Goal: Information Seeking & Learning: Learn about a topic

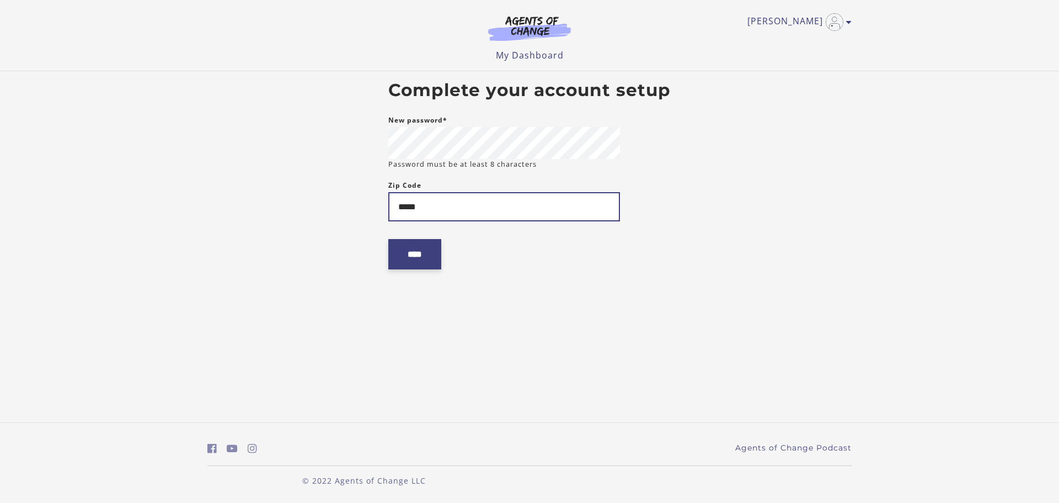
type input "*****"
click at [423, 258] on input "****" at bounding box center [414, 254] width 53 height 30
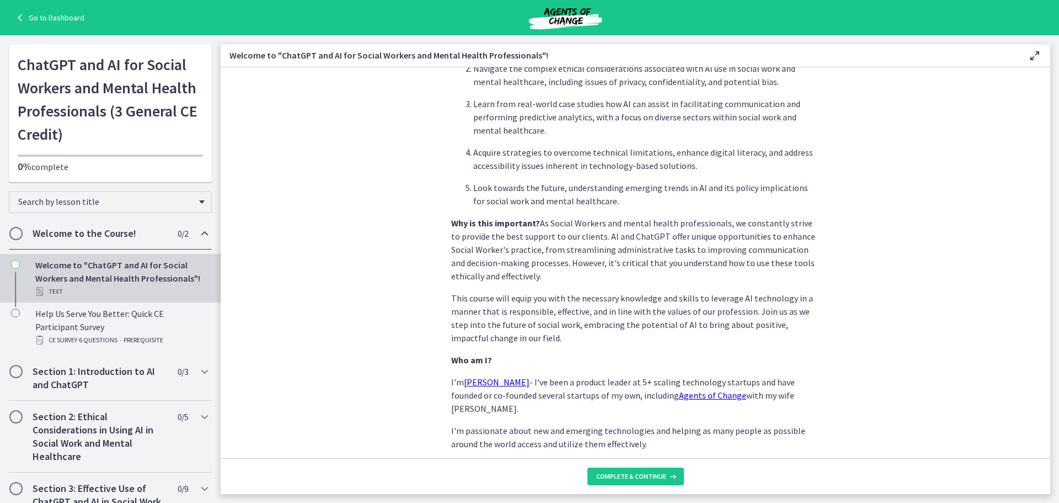
scroll to position [461, 0]
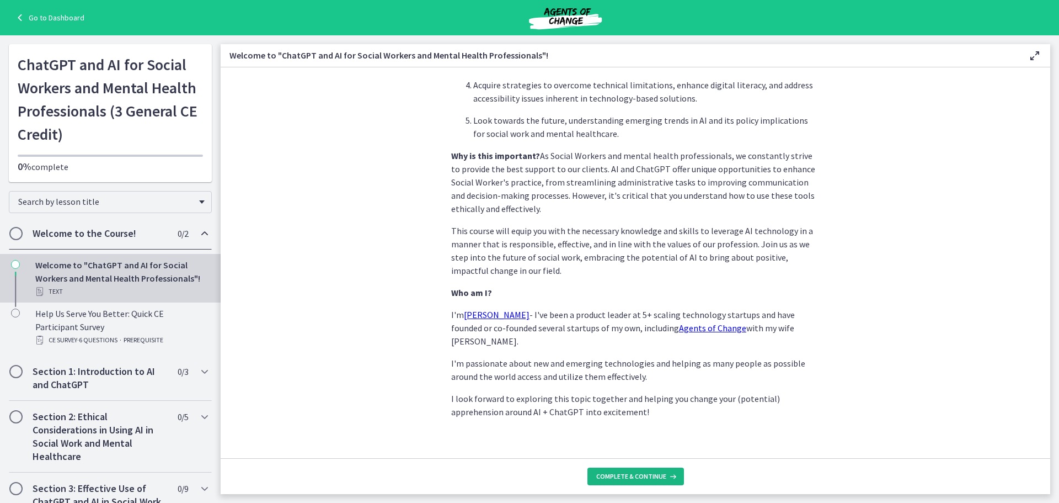
click at [610, 478] on span "Complete & continue" at bounding box center [631, 476] width 70 height 9
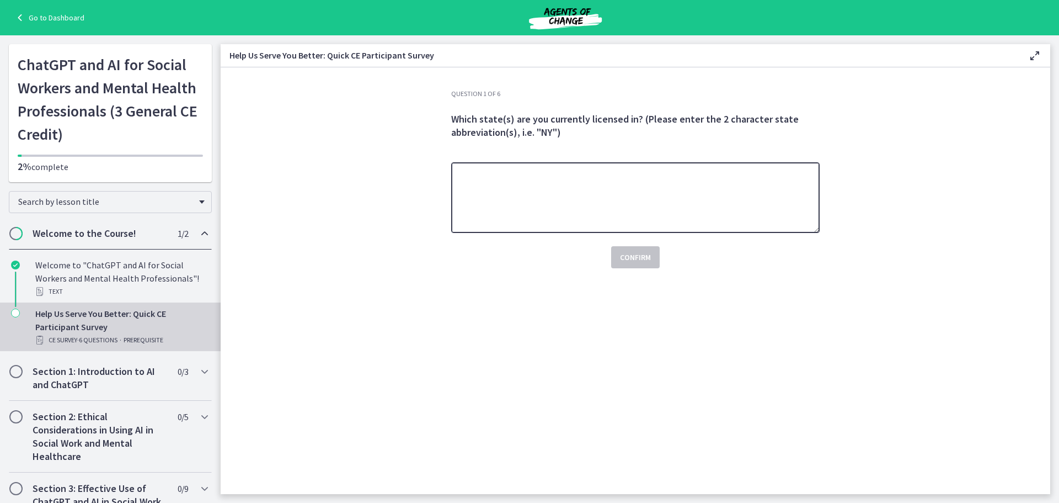
click at [495, 195] on textarea at bounding box center [635, 197] width 368 height 71
type textarea "**"
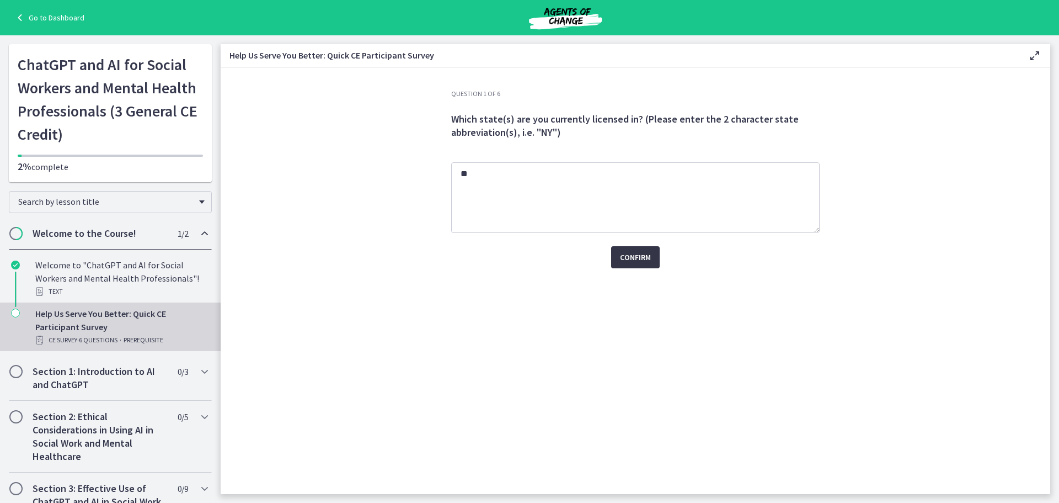
click at [646, 263] on span "Confirm" at bounding box center [635, 256] width 31 height 13
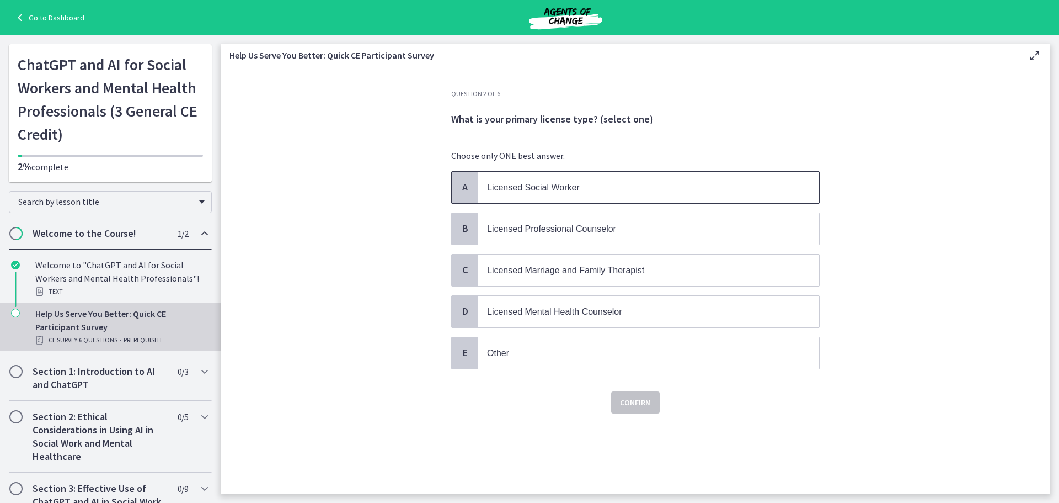
click at [532, 185] on span "Licensed Social Worker" at bounding box center [533, 187] width 93 height 9
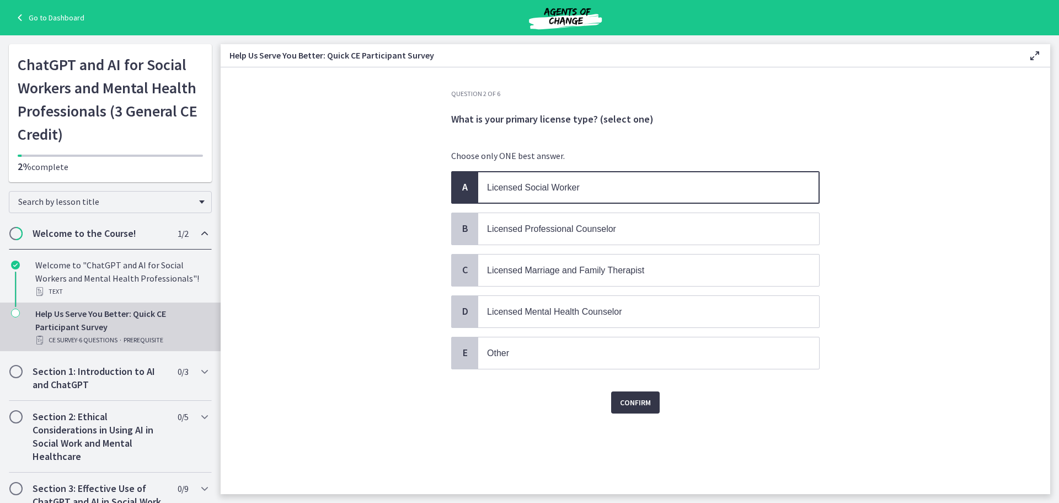
click at [624, 398] on span "Confirm" at bounding box center [635, 401] width 31 height 13
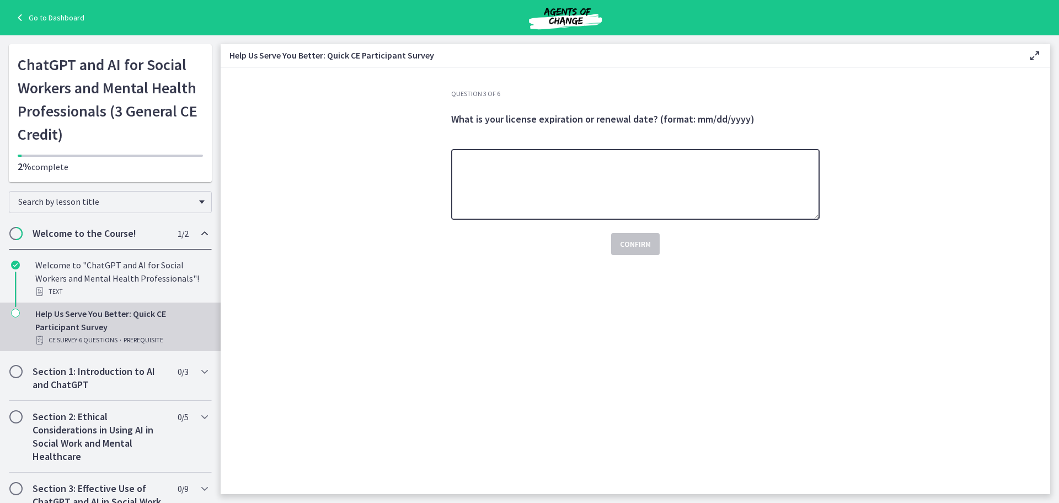
click at [557, 198] on textarea at bounding box center [635, 184] width 368 height 71
type textarea "**********"
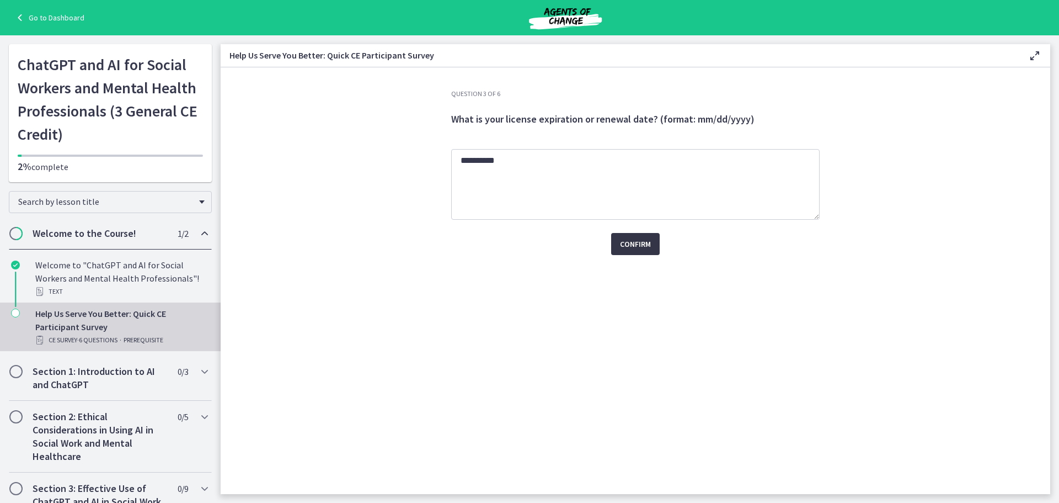
click at [625, 238] on span "Confirm" at bounding box center [635, 243] width 31 height 13
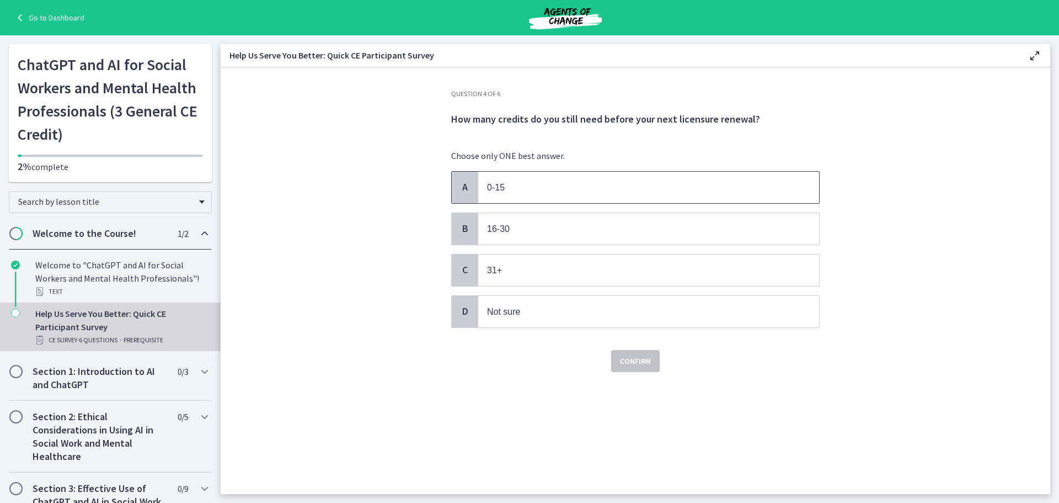
click at [523, 189] on p "0-15" at bounding box center [637, 187] width 301 height 14
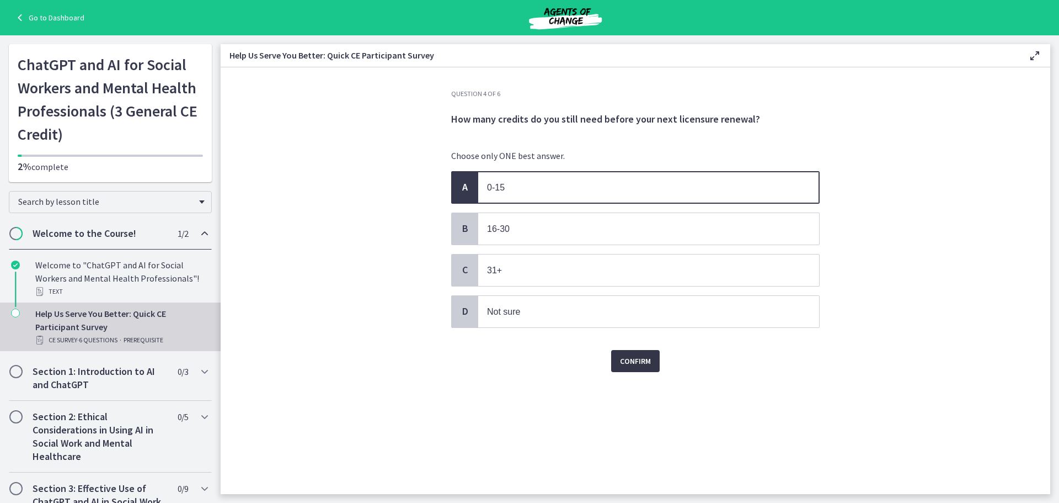
click at [624, 356] on span "Confirm" at bounding box center [635, 360] width 31 height 13
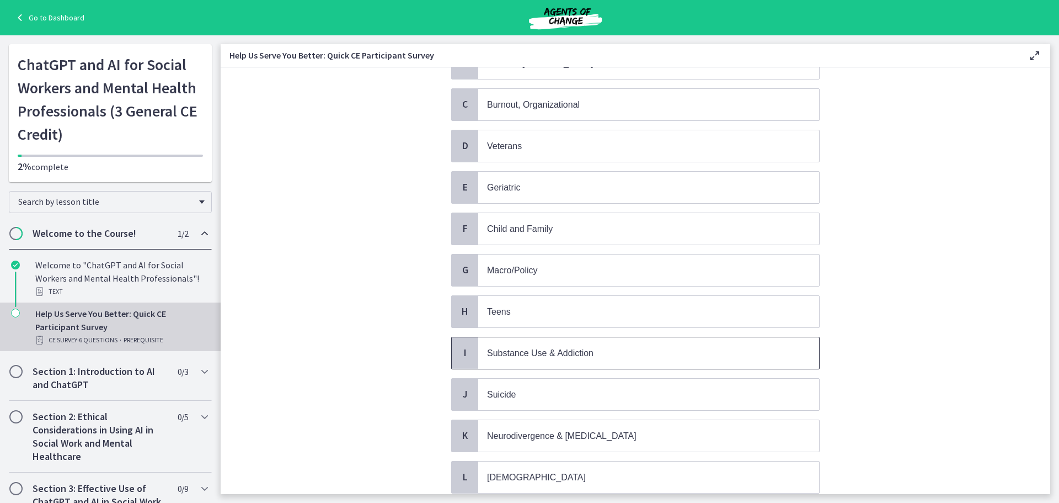
scroll to position [110, 0]
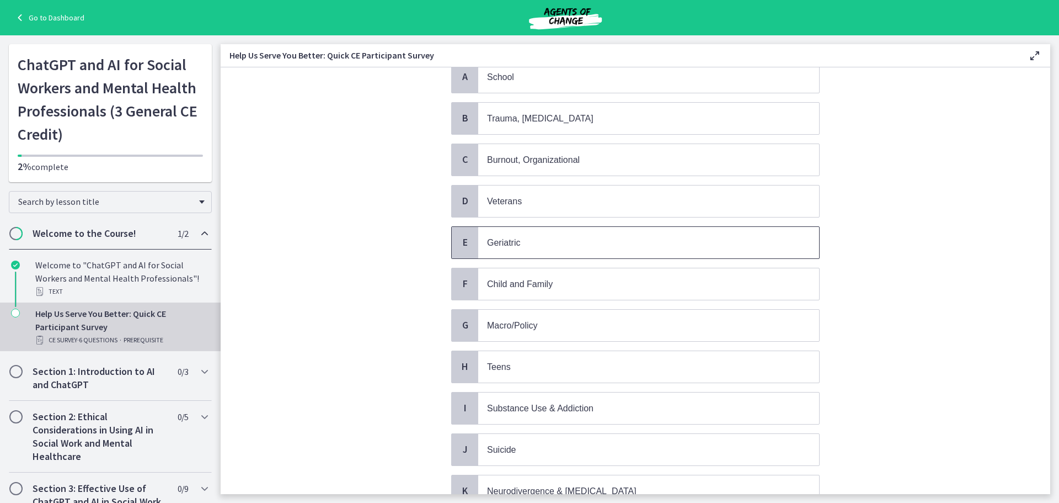
click at [512, 241] on span "Geriatric" at bounding box center [503, 242] width 33 height 9
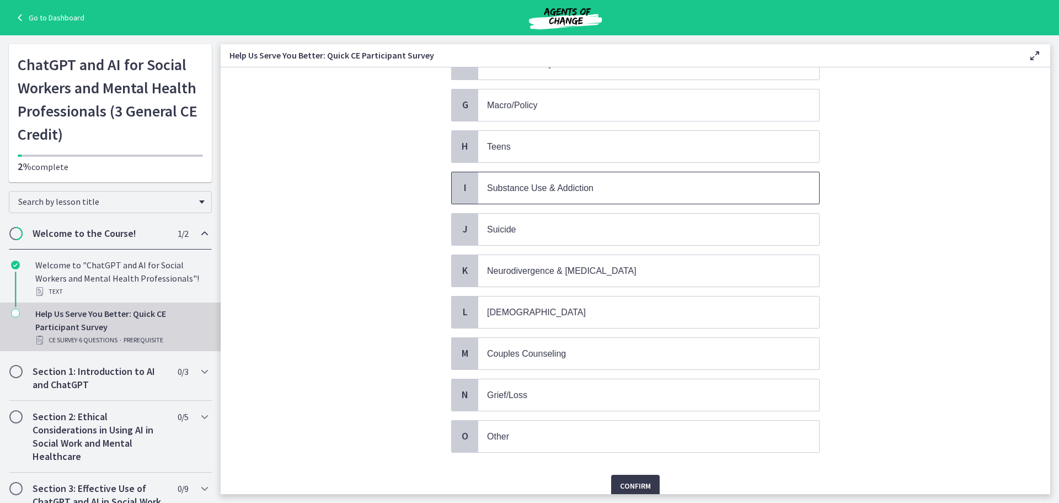
scroll to position [331, 0]
click at [537, 228] on p "Suicide" at bounding box center [637, 229] width 301 height 14
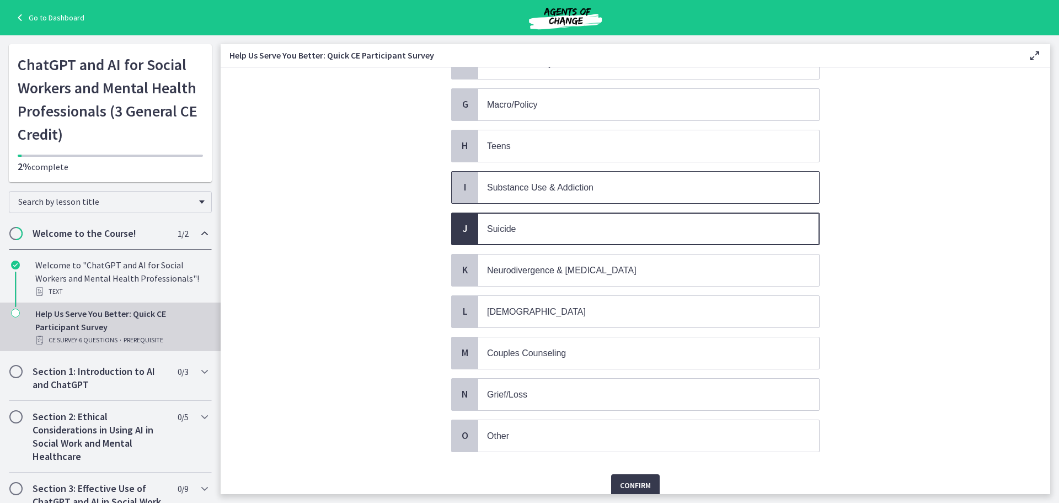
click at [533, 181] on p "Substance Use & Addiction" at bounding box center [637, 187] width 301 height 14
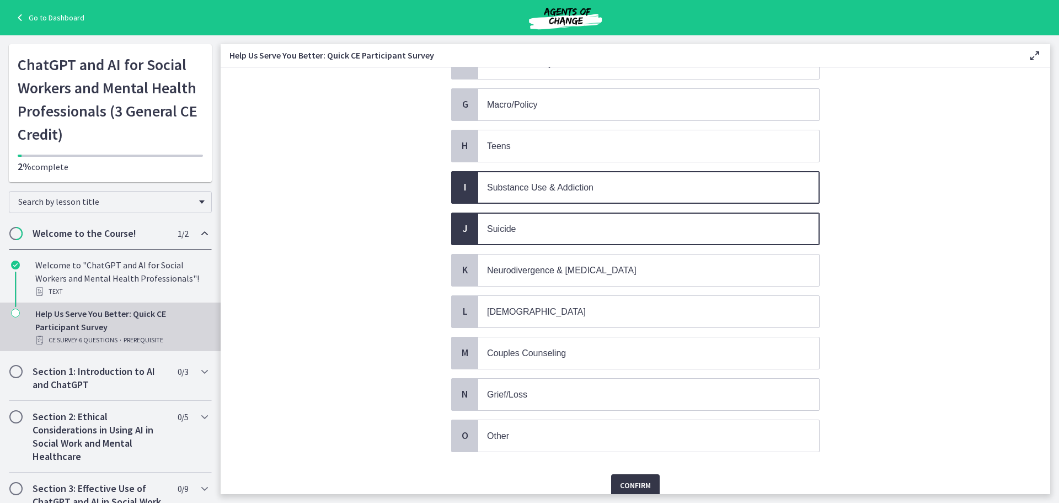
click at [640, 482] on span "Confirm" at bounding box center [635, 484] width 31 height 13
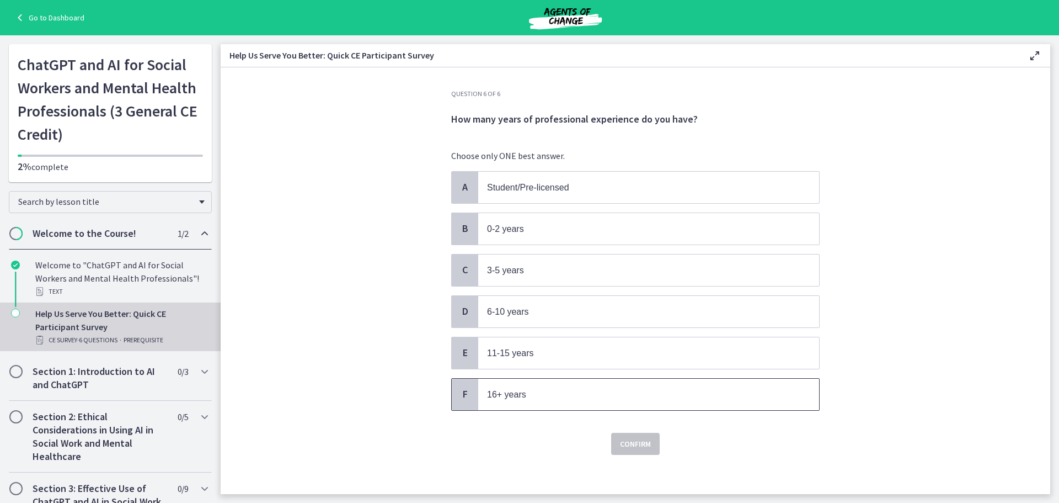
click at [509, 392] on span "16+ years" at bounding box center [506, 393] width 39 height 9
click at [626, 445] on span "Confirm" at bounding box center [635, 443] width 31 height 13
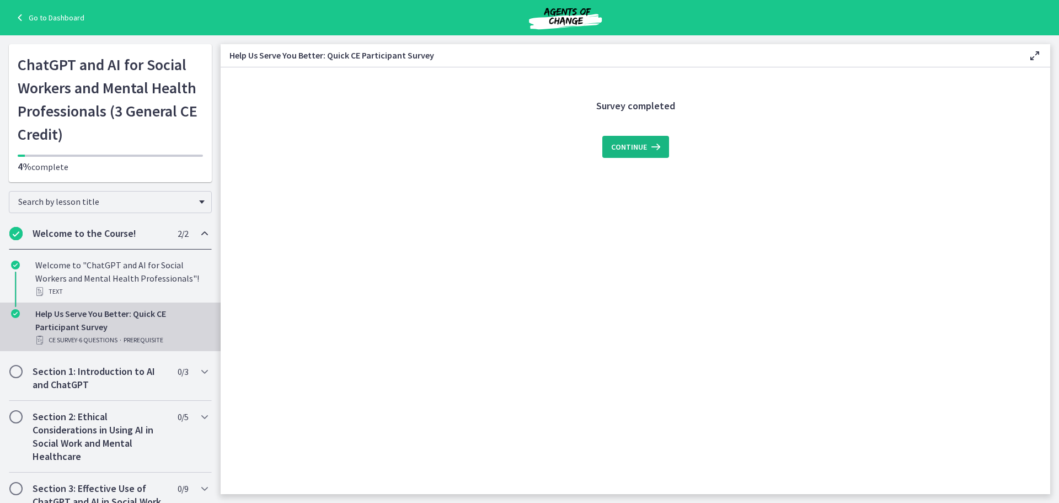
click at [628, 147] on span "Continue" at bounding box center [629, 146] width 36 height 13
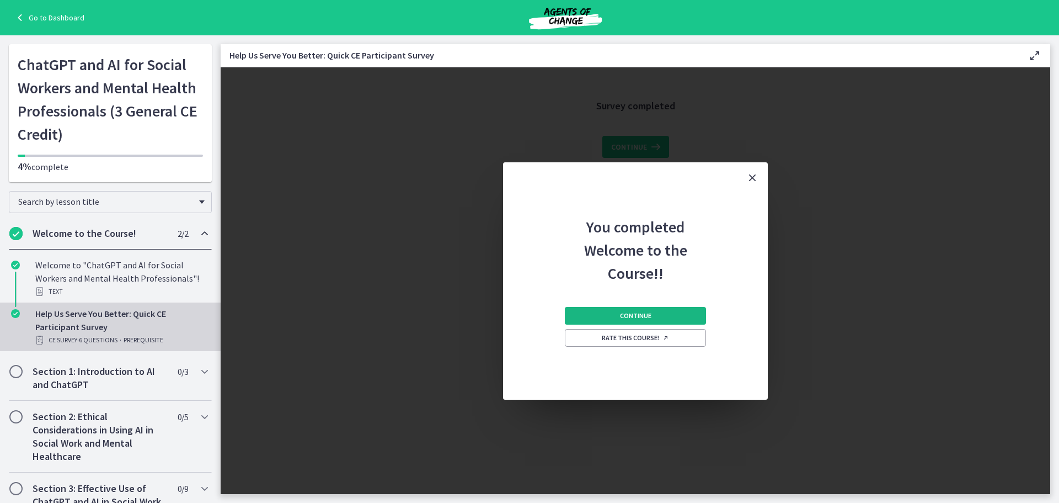
click at [621, 316] on span "Continue" at bounding box center [635, 315] width 31 height 9
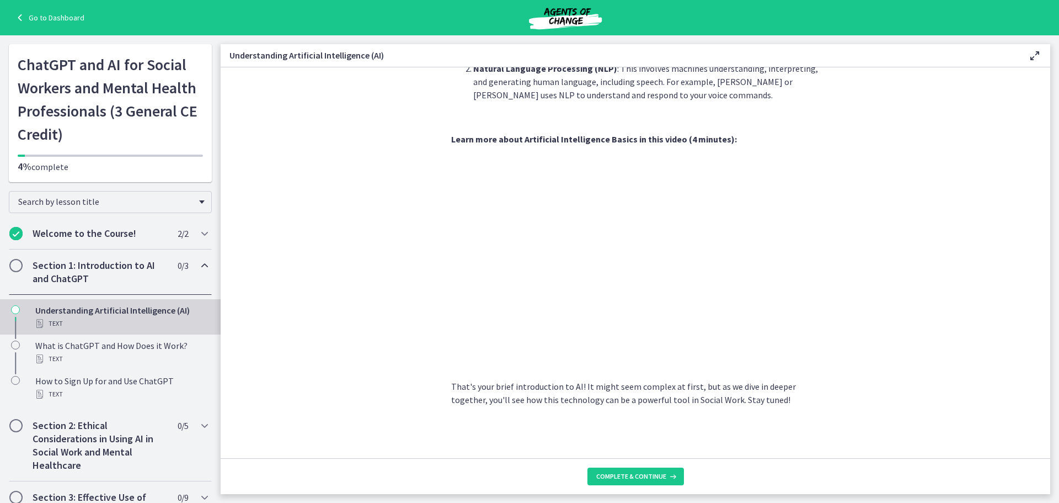
click at [50, 15] on link "Go to Dashboard" at bounding box center [48, 17] width 71 height 13
